Goal: Transaction & Acquisition: Download file/media

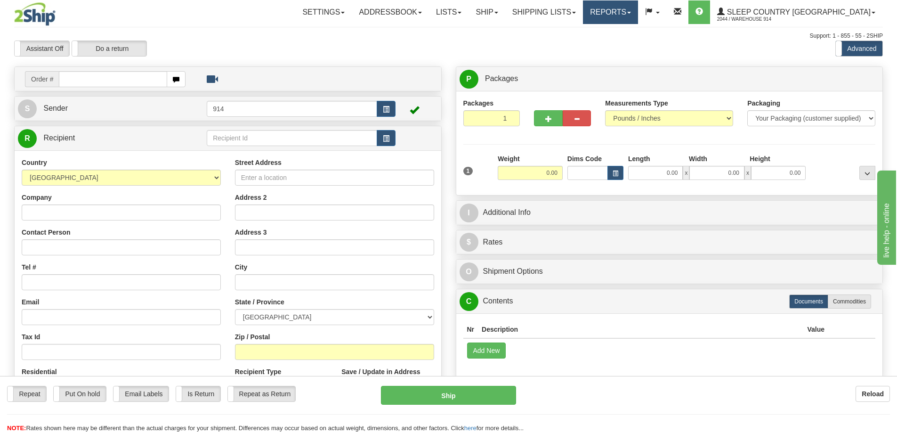
click at [638, 14] on link "Reports" at bounding box center [610, 12] width 55 height 24
click at [637, 56] on link "Dashboard" at bounding box center [594, 57] width 86 height 12
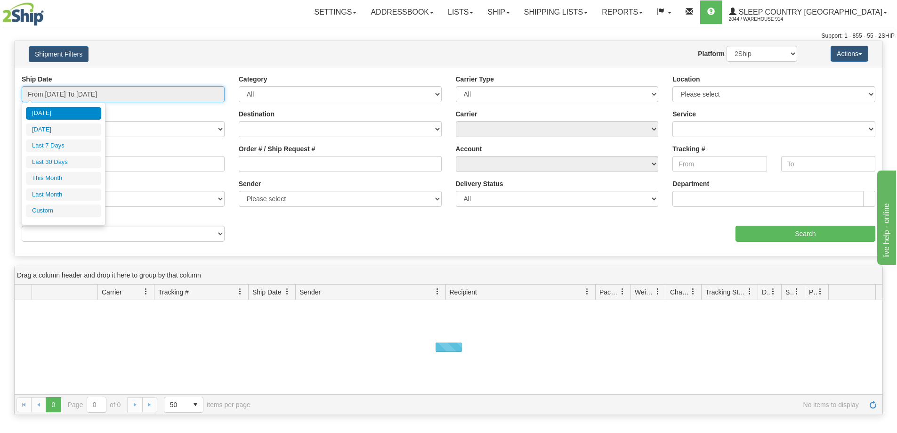
click at [123, 92] on input "From 08/01/2025 To 08/11/2025" at bounding box center [123, 94] width 203 height 16
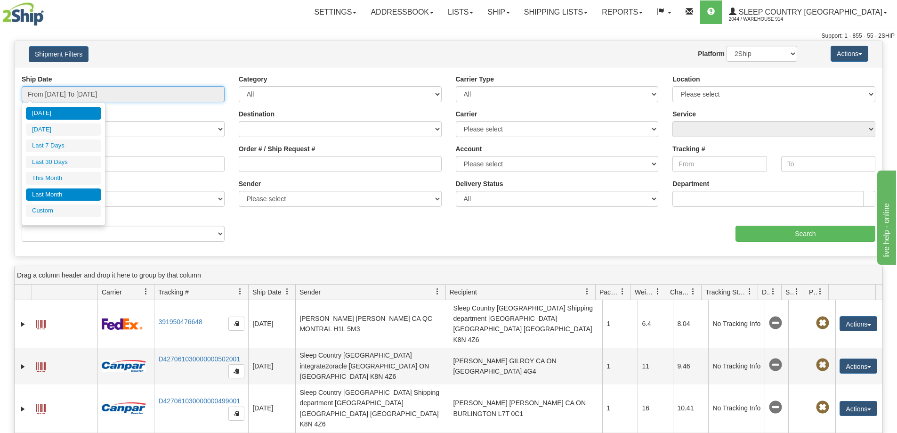
type input "08/01/2025"
type input "08/31/2025"
type input "[DATE]"
type input "07/01/2025"
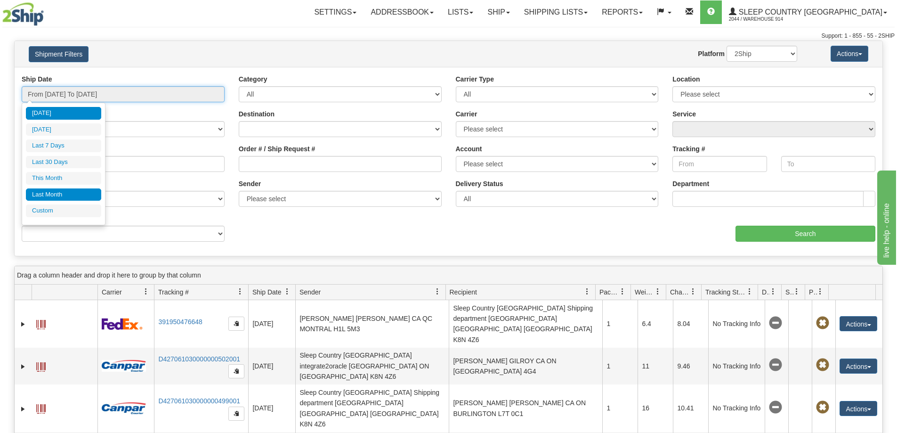
type input "07/31/2025"
type input "[DATE]"
click at [61, 209] on li "Custom" at bounding box center [63, 210] width 75 height 13
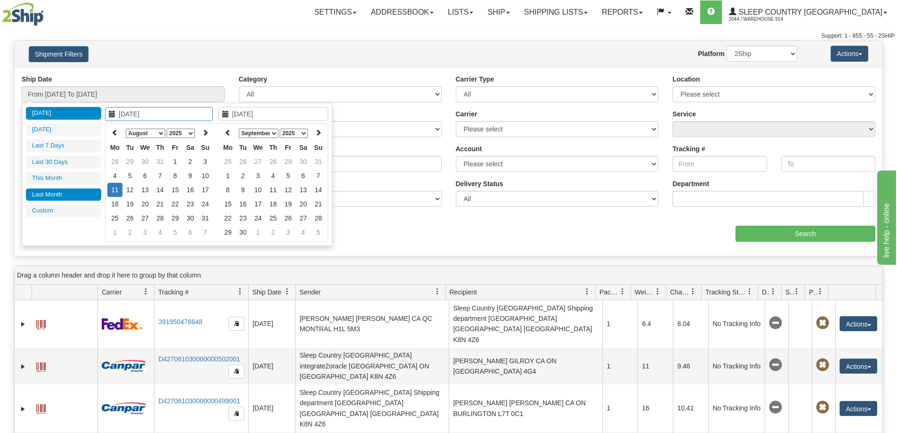
type input "07/01/2025"
type input "07/31/2025"
type input "[DATE]"
type input "08/01/2025"
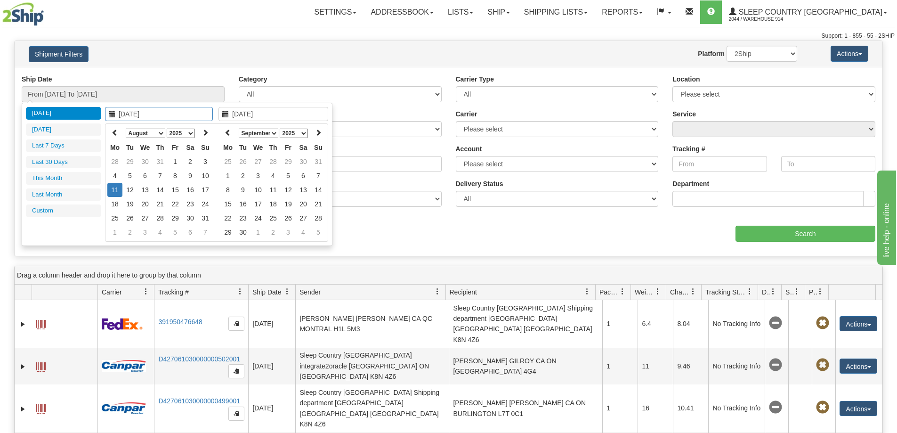
type input "08/31/2025"
type input "[DATE]"
click at [113, 131] on icon at bounding box center [115, 132] width 7 height 7
click at [114, 131] on icon at bounding box center [115, 132] width 7 height 7
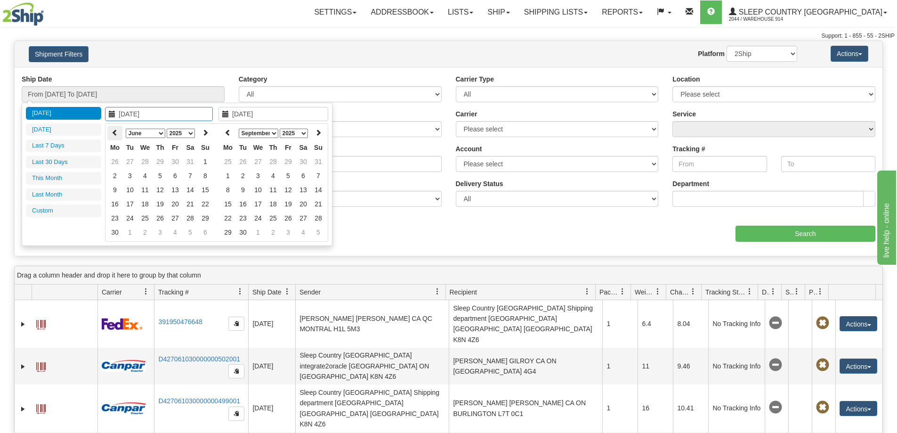
click at [113, 134] on icon at bounding box center [115, 132] width 7 height 7
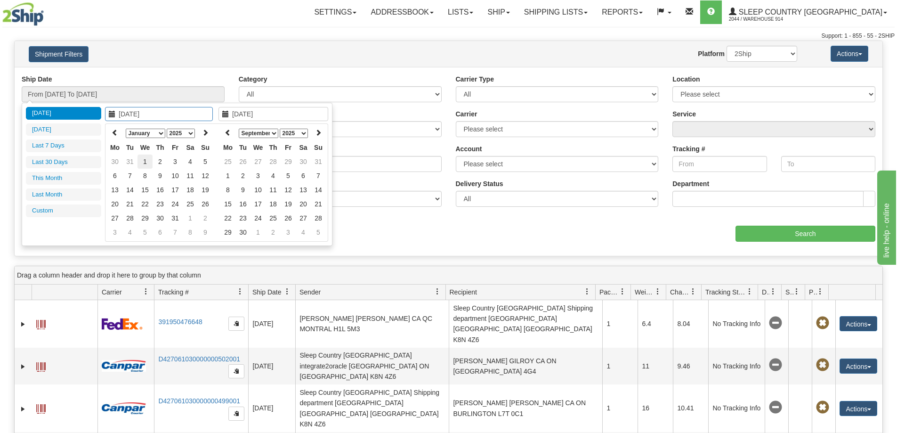
type input "01/01/2025"
click at [152, 162] on td "1" at bounding box center [144, 161] width 15 height 14
click at [225, 130] on icon at bounding box center [228, 132] width 7 height 7
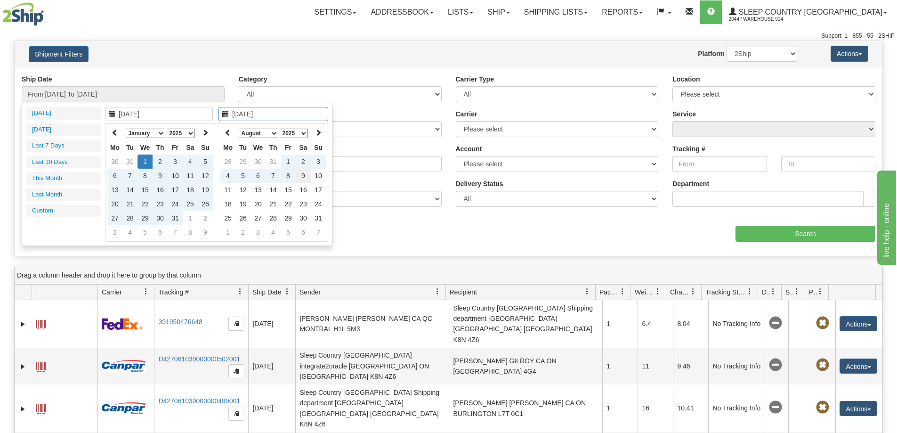
type input "08/09/2025"
click at [307, 177] on td "9" at bounding box center [303, 176] width 15 height 14
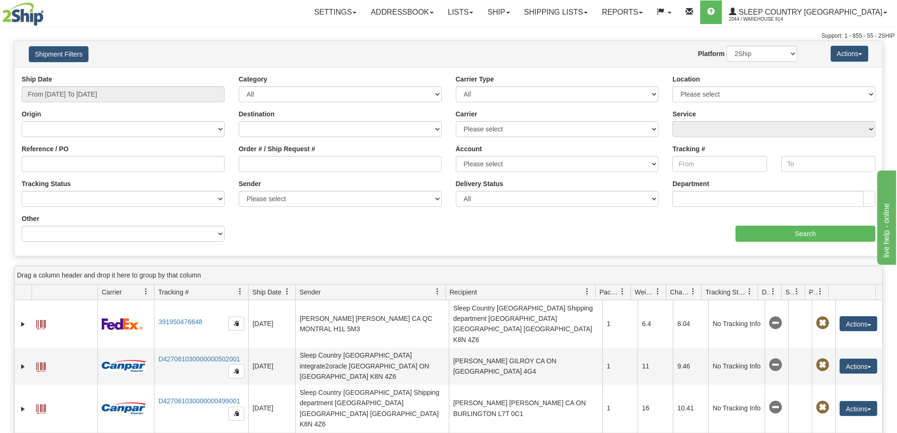
type input "From 01/01/2025 To 08/09/2025"
click at [701, 89] on select "Please select 914 9009 CASPC END SLE BEDDN ZINUC" at bounding box center [773, 94] width 203 height 16
select select "7603"
click at [672, 86] on select "Please select 914 9009 CASPC END SLE BEDDN ZINUC" at bounding box center [773, 94] width 203 height 16
click at [158, 235] on select "Billing Account # Billing Type BOL # (LTL) Commodity Or Documents Consolidation…" at bounding box center [123, 234] width 203 height 16
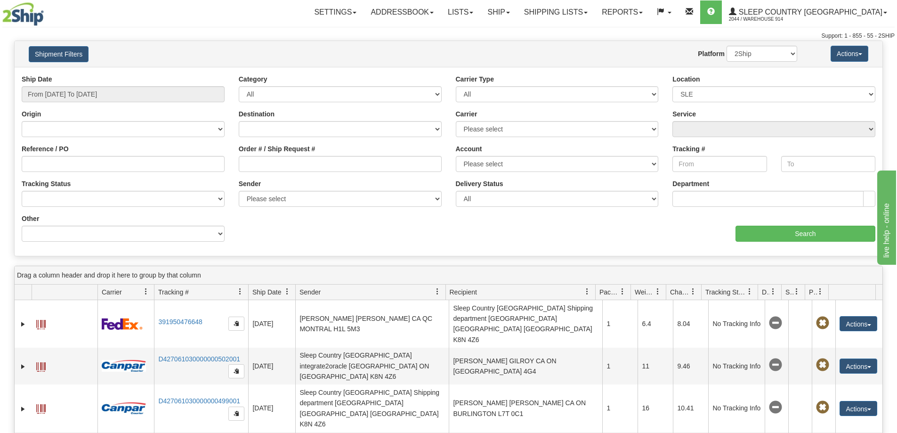
click at [288, 220] on div "Value" at bounding box center [340, 217] width 217 height 7
click at [156, 242] on div "Other Billing Account # Billing Type BOL # (LTL) Commodity Or Documents Consoli…" at bounding box center [123, 231] width 217 height 35
click at [158, 240] on select "Billing Account # Billing Type BOL # (LTL) Commodity Or Documents Consolidation…" at bounding box center [123, 234] width 203 height 16
click at [303, 229] on div "Ship Date From 01/01/2025 To 08/09/2025 Category All Inbound Outbound Carrier T…" at bounding box center [449, 161] width 868 height 174
click at [650, 12] on link "Reports" at bounding box center [622, 12] width 55 height 24
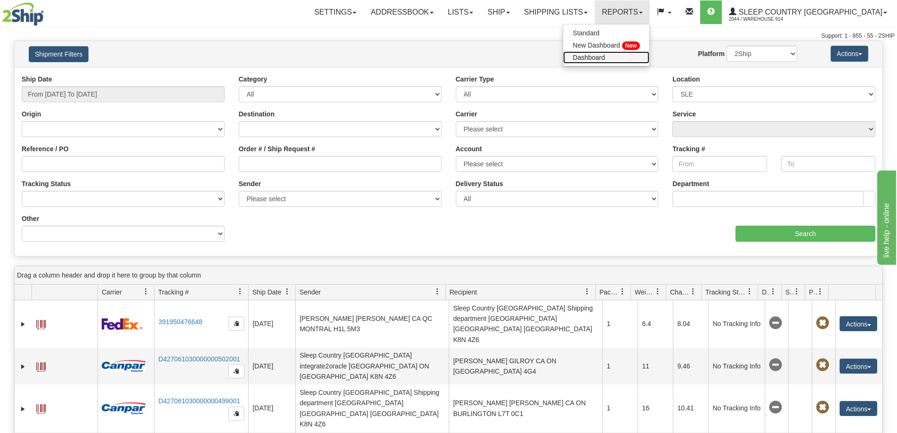
click at [649, 55] on link "Dashboard" at bounding box center [606, 57] width 86 height 12
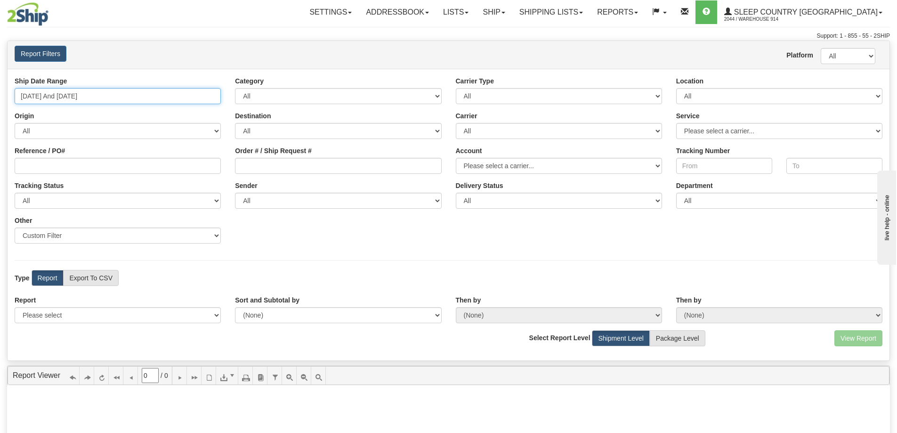
type input "08/01/2025"
type input "[DATE]"
click at [94, 98] on input "08/01/2025 And 08/11/2025" at bounding box center [118, 96] width 206 height 16
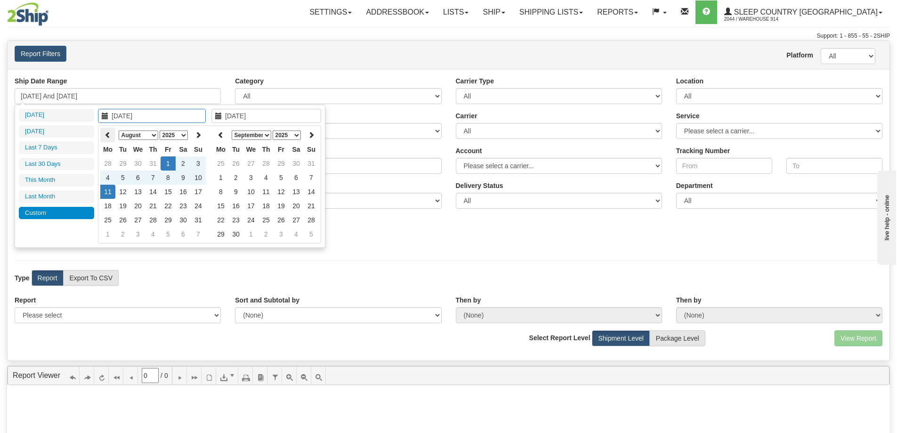
click at [111, 132] on icon at bounding box center [108, 134] width 7 height 7
click at [113, 132] on th at bounding box center [107, 135] width 15 height 15
click at [113, 133] on th at bounding box center [107, 135] width 15 height 15
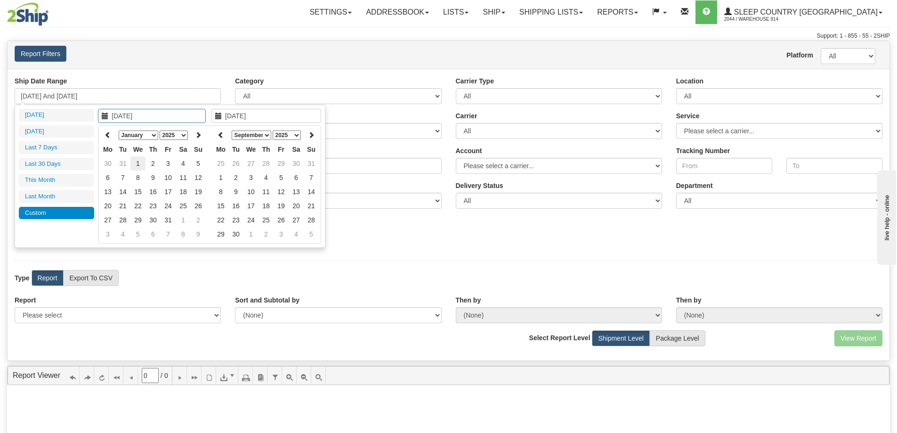
type input "01/01/2025"
click at [139, 162] on td "1" at bounding box center [137, 163] width 15 height 14
click at [224, 134] on icon at bounding box center [221, 134] width 7 height 7
type input "08/09/2025"
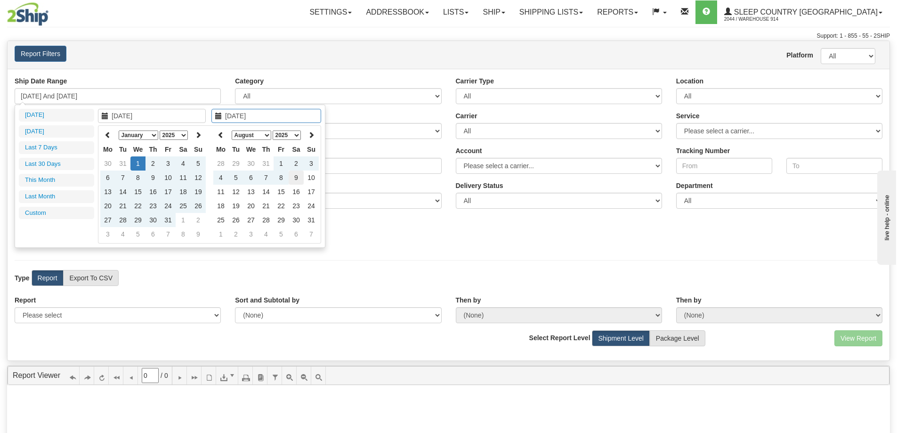
click at [297, 178] on td "9" at bounding box center [296, 177] width 15 height 14
type input "01/01/2025 And 08/09/2025"
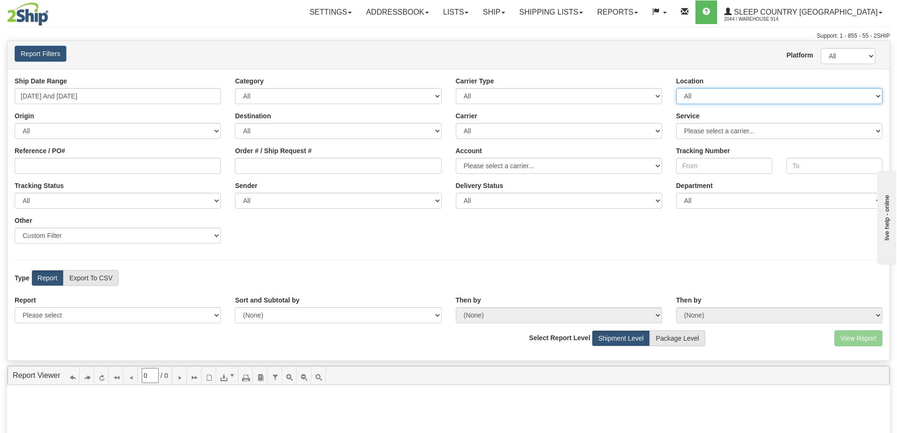
click at [720, 96] on select "All 9009 914 BEDDN CASPC END SLE ZINUC" at bounding box center [779, 96] width 206 height 16
select select "7603"
click at [676, 88] on select "All 9009 914 BEDDN CASPC END SLE ZINUC" at bounding box center [779, 96] width 206 height 16
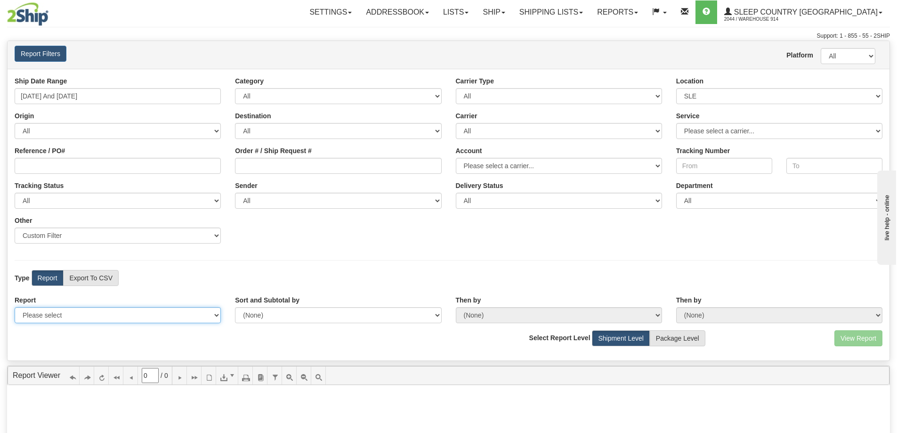
click at [111, 319] on select "Please select 1 Line Shipment Report Address Detail Basic Shipment Overview Can…" at bounding box center [118, 315] width 206 height 16
select select "Users\Contents Detail.trdx"
click at [15, 307] on select "Please select 1 Line Shipment Report Address Detail Basic Shipment Overview Can…" at bounding box center [118, 315] width 206 height 16
click at [842, 336] on button "View Report" at bounding box center [858, 338] width 48 height 16
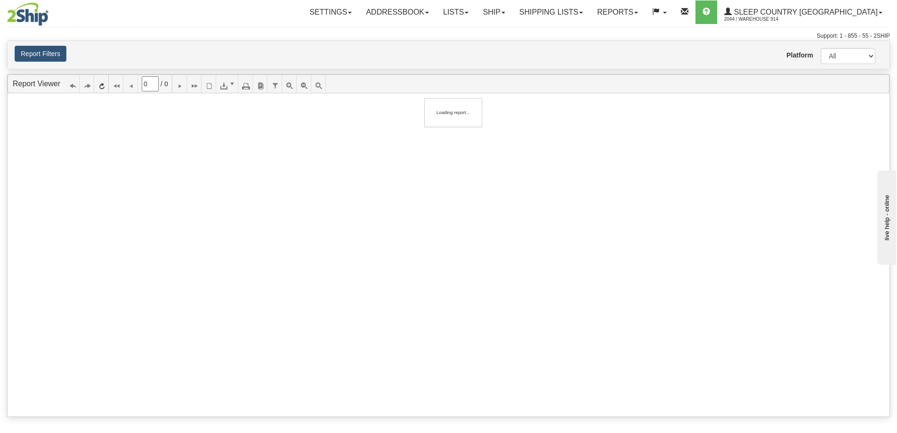
type input "1"
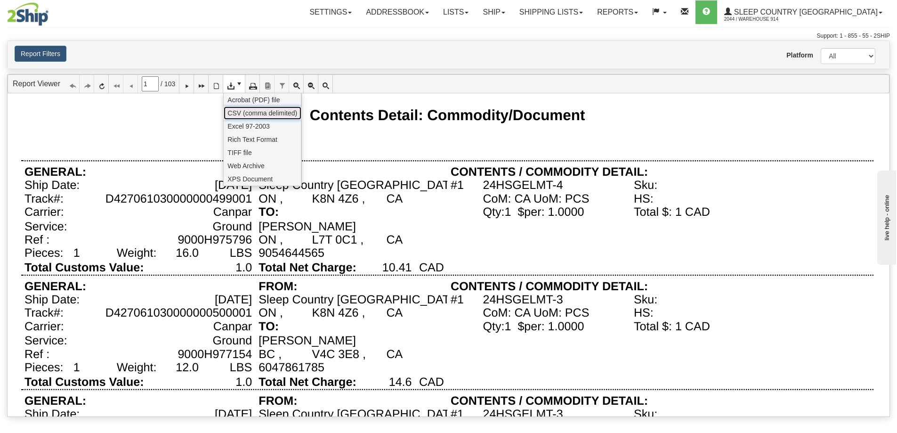
click at [241, 115] on span "CSV (comma delimited)" at bounding box center [262, 112] width 70 height 9
